Goal: Task Accomplishment & Management: Use online tool/utility

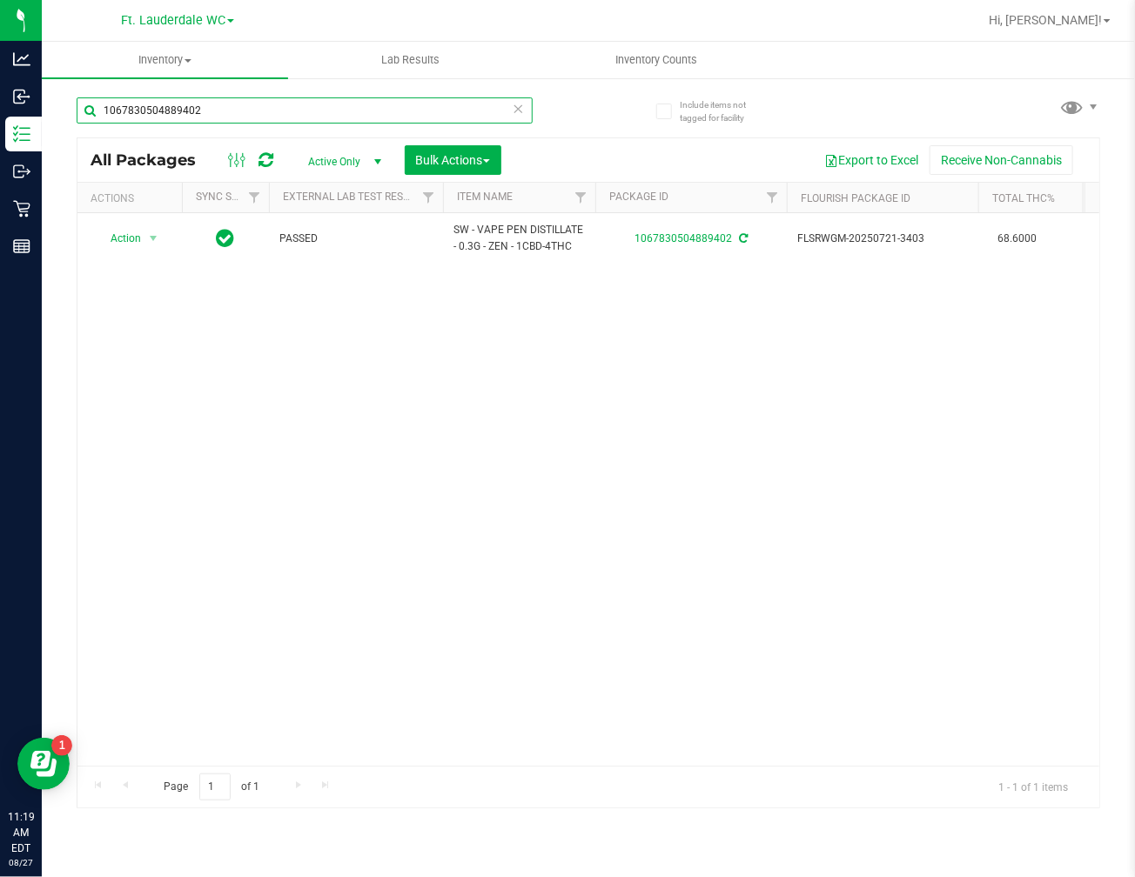
click at [202, 106] on input "1067830504889402" at bounding box center [305, 110] width 456 height 26
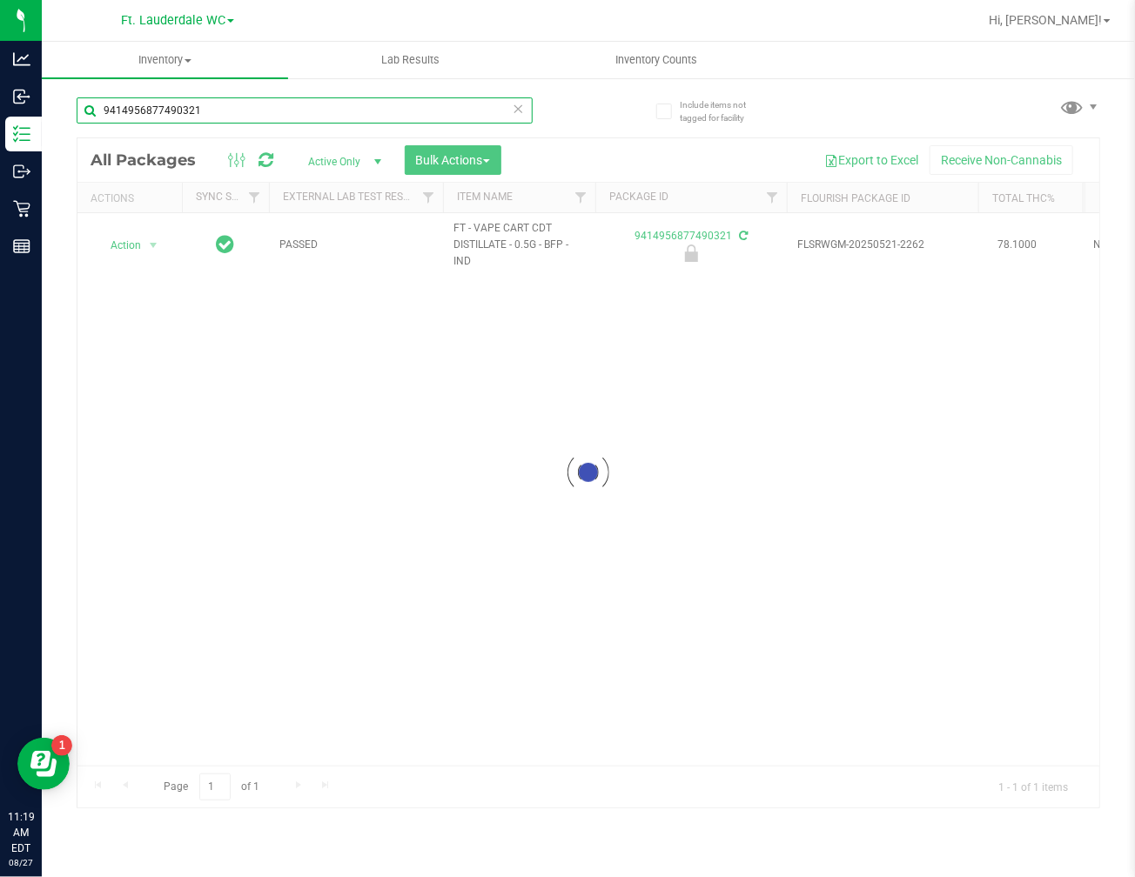
type input "9414956877490321"
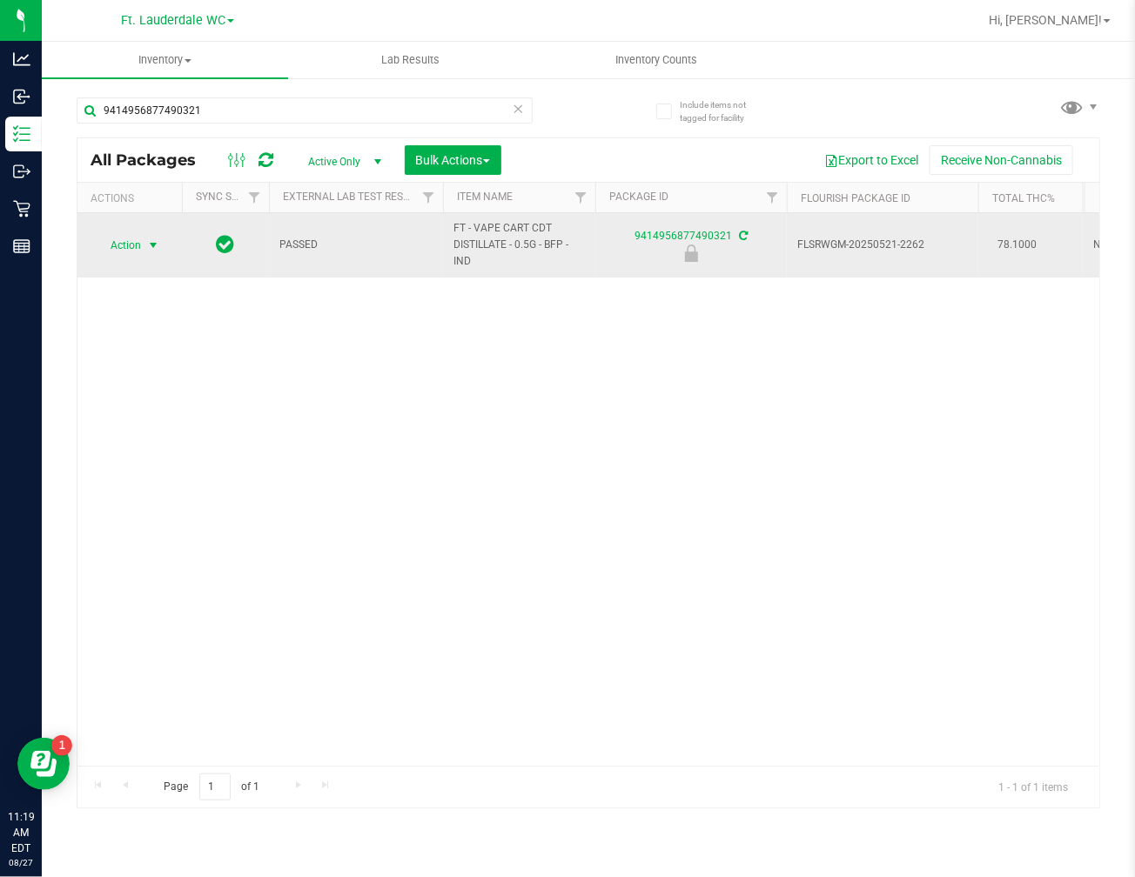
click at [134, 238] on span "Action" at bounding box center [118, 245] width 47 height 24
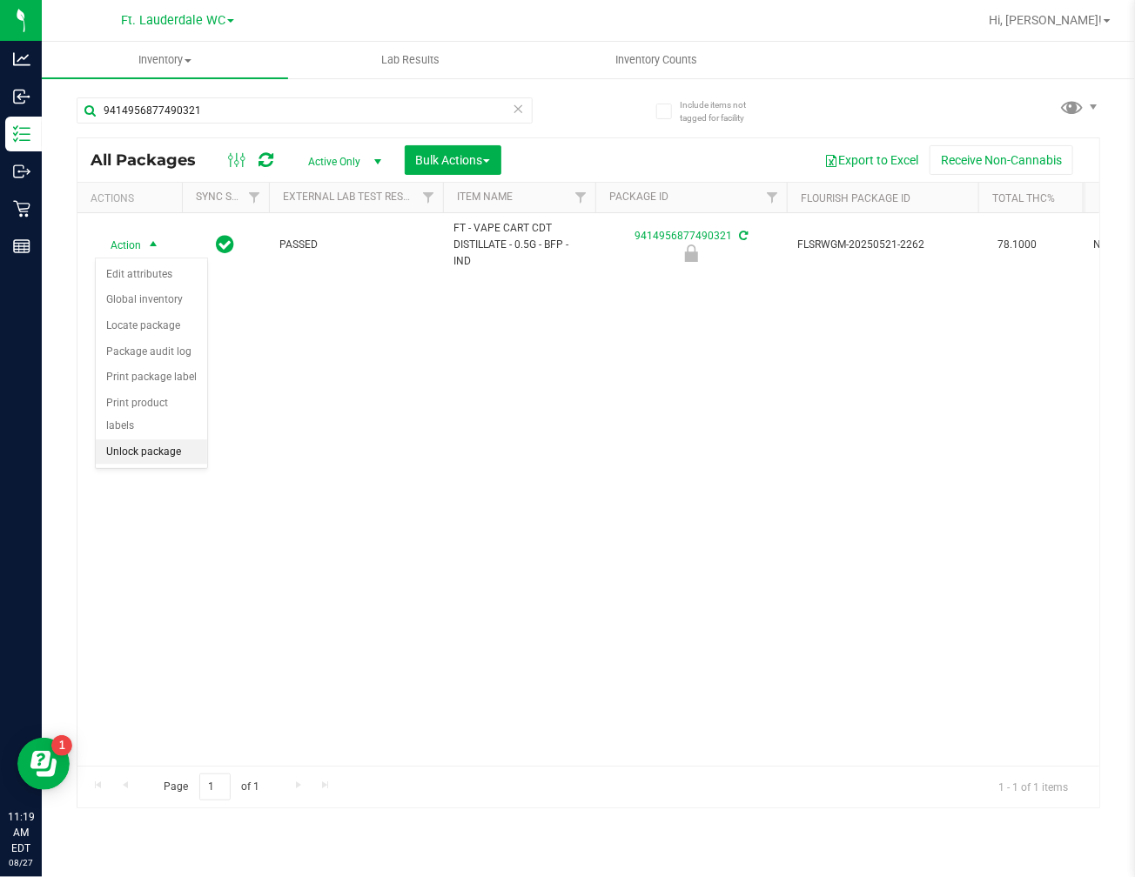
click at [179, 451] on li "Unlock package" at bounding box center [151, 453] width 111 height 26
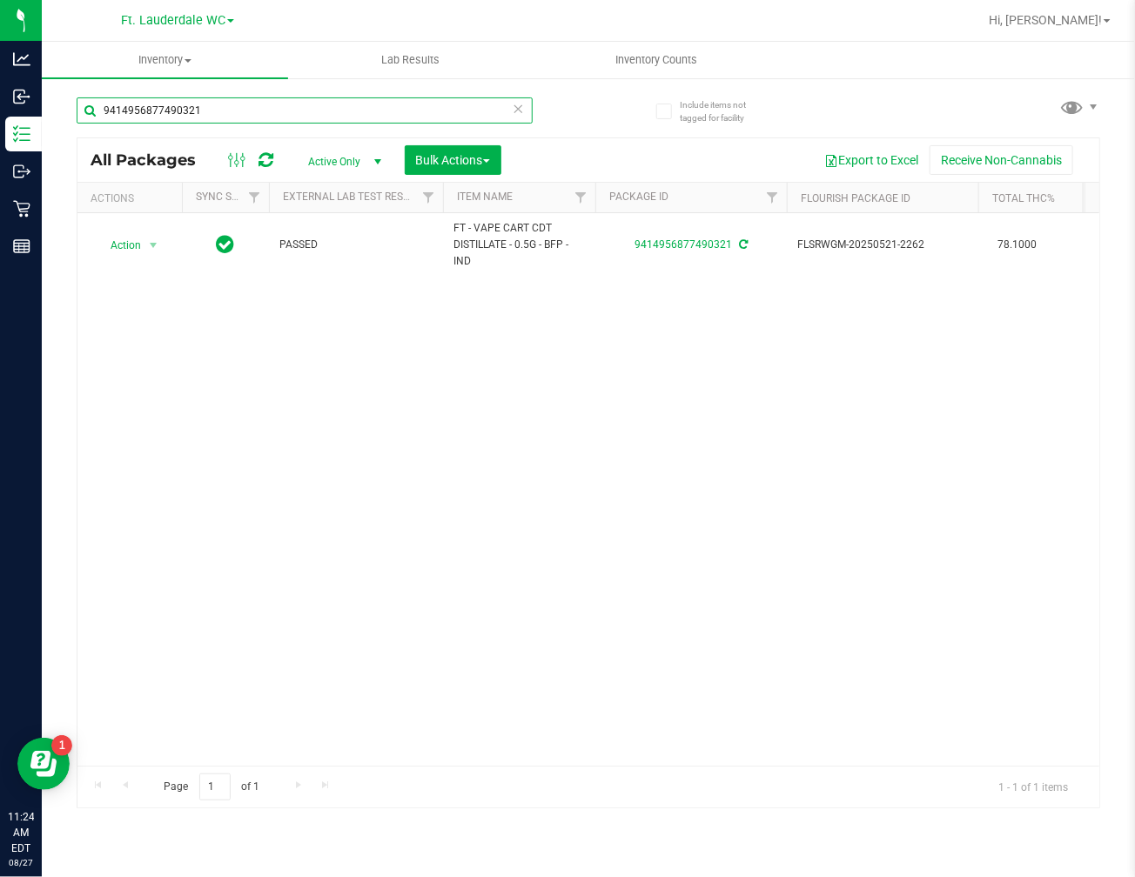
click at [276, 107] on input "9414956877490321" at bounding box center [305, 110] width 456 height 26
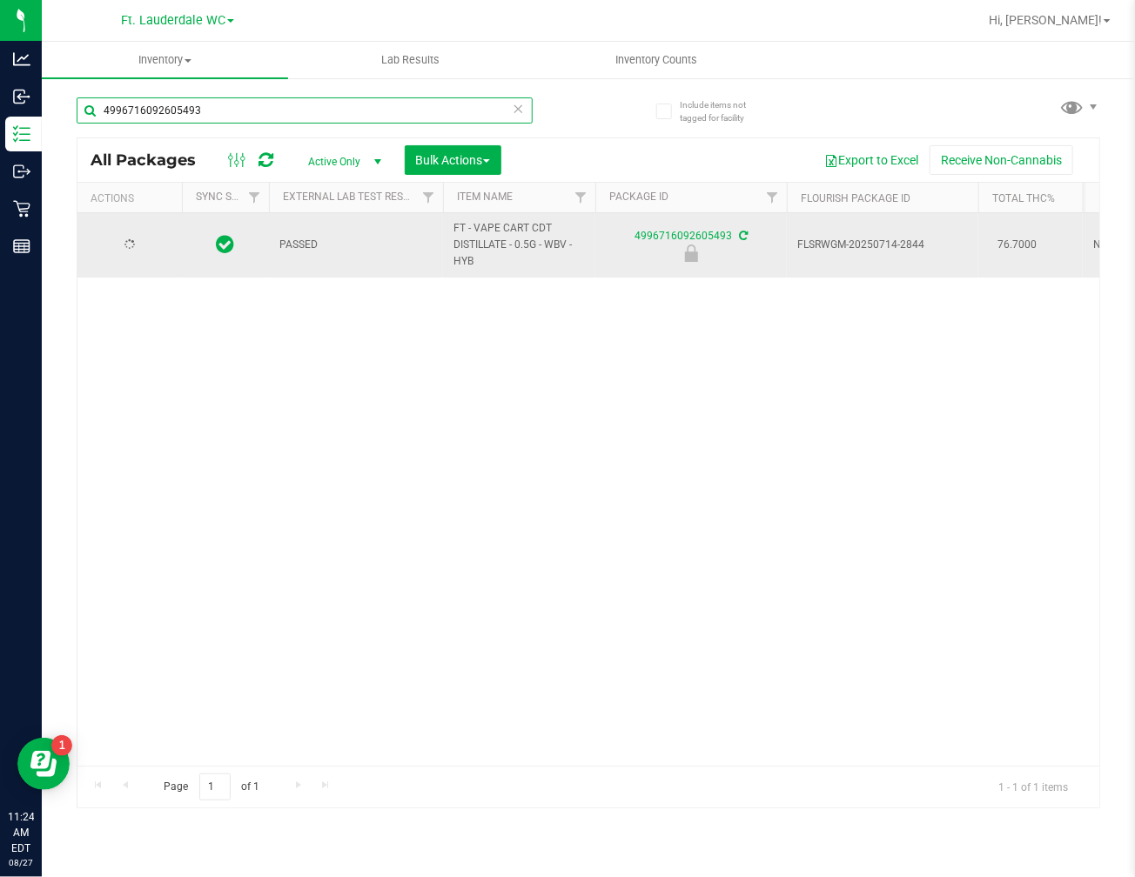
type input "4996716092605493"
click at [132, 240] on span "Action" at bounding box center [118, 245] width 47 height 24
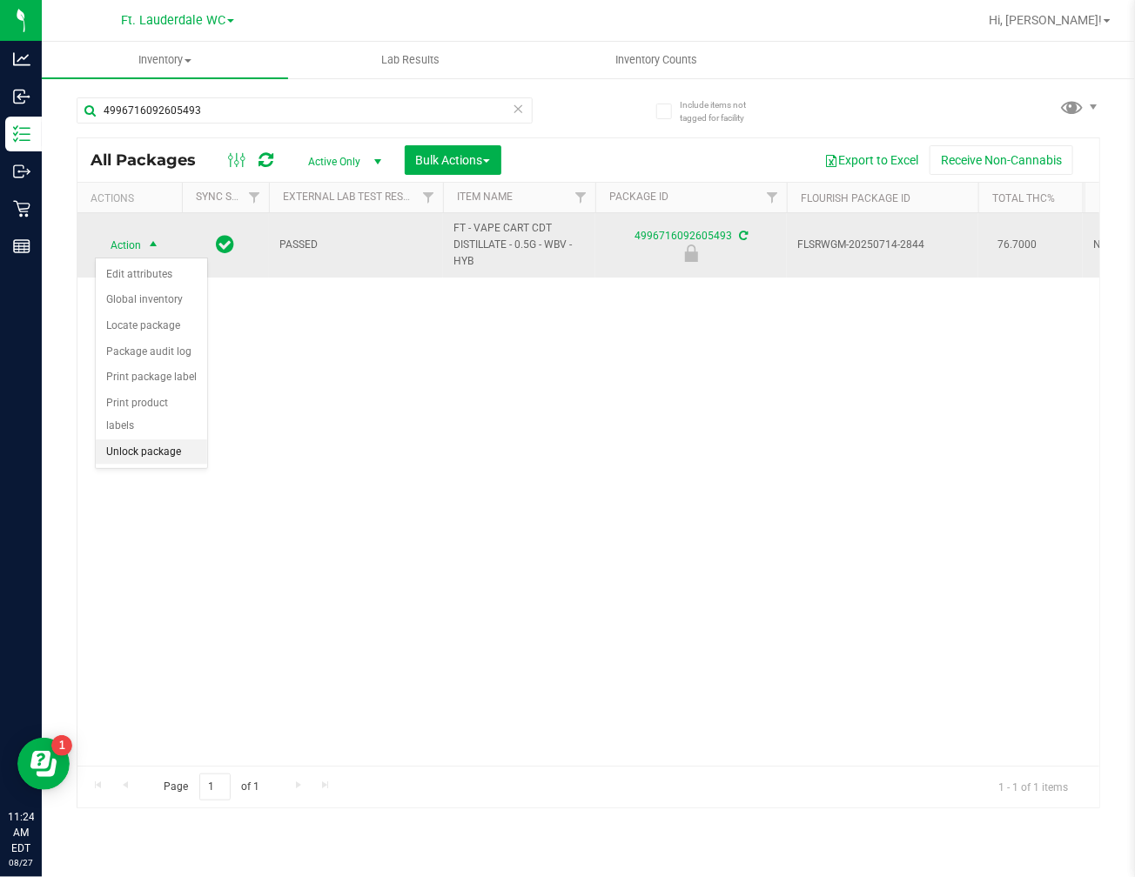
click at [153, 448] on li "Unlock package" at bounding box center [151, 453] width 111 height 26
